Goal: Transaction & Acquisition: Purchase product/service

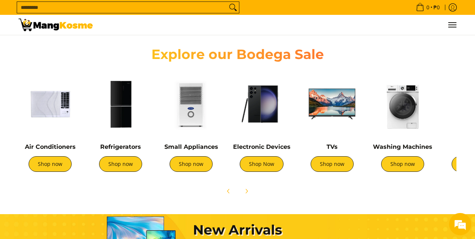
click at [335, 99] on img at bounding box center [331, 103] width 63 height 63
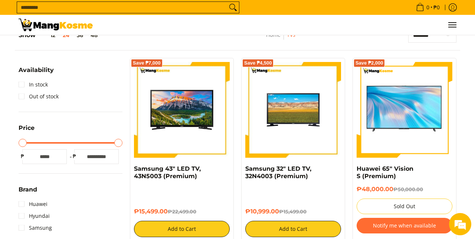
scroll to position [113, 0]
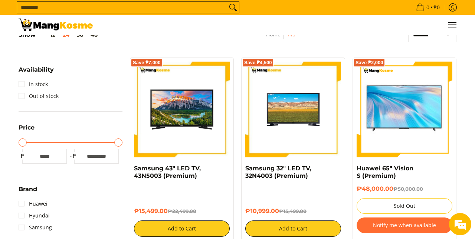
click at [193, 111] on img at bounding box center [182, 110] width 96 height 96
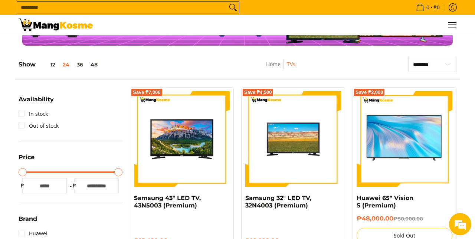
scroll to position [0, 0]
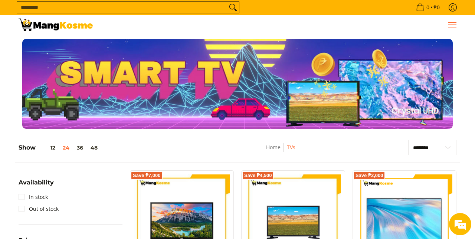
click at [450, 25] on span "Menu" at bounding box center [451, 25] width 9 height 0
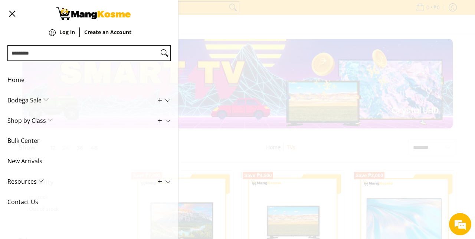
click at [11, 75] on span "Home" at bounding box center [83, 80] width 152 height 20
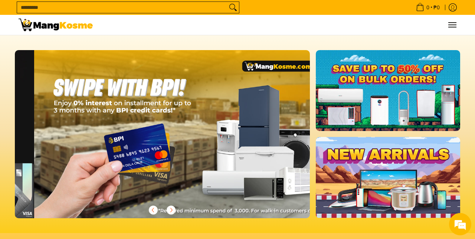
scroll to position [0, 590]
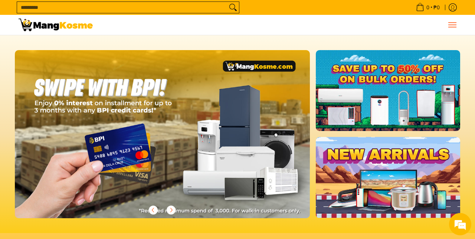
click at [453, 27] on button "Menu" at bounding box center [451, 25] width 9 height 20
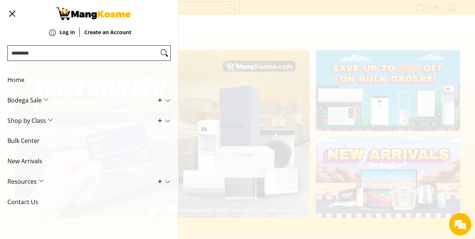
click at [24, 200] on span "Contact Us" at bounding box center [83, 202] width 152 height 20
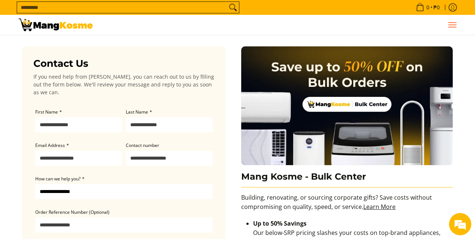
click at [453, 25] on span "Menu" at bounding box center [451, 25] width 9 height 0
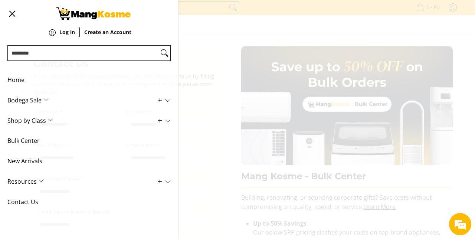
click at [19, 78] on span "Home" at bounding box center [83, 80] width 152 height 20
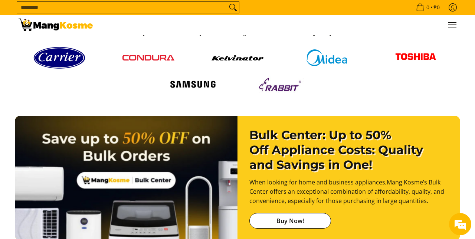
scroll to position [0, 884]
